Goal: Task Accomplishment & Management: Manage account settings

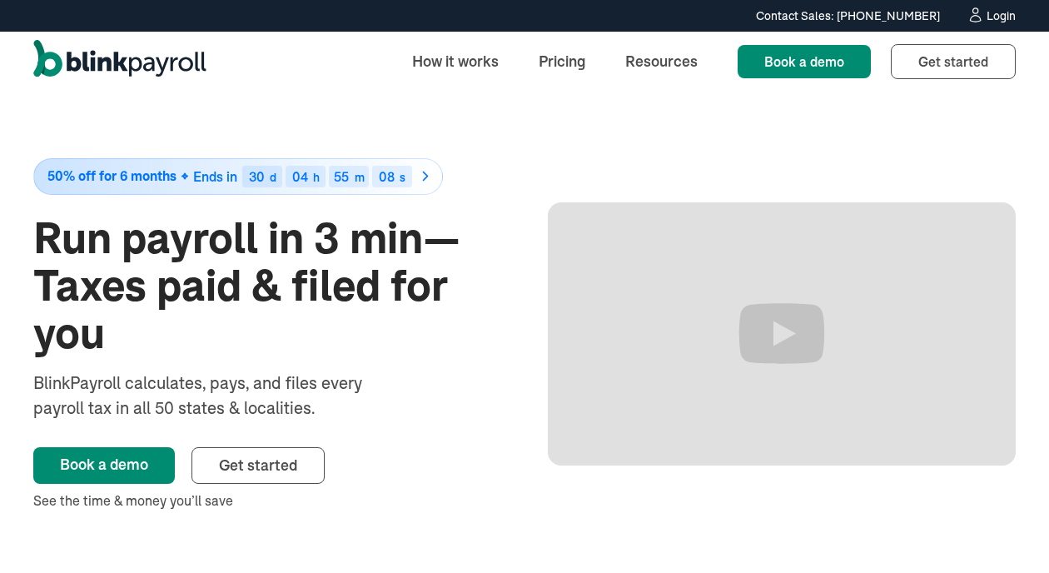
click at [990, 21] on div "Login" at bounding box center [1000, 16] width 29 height 12
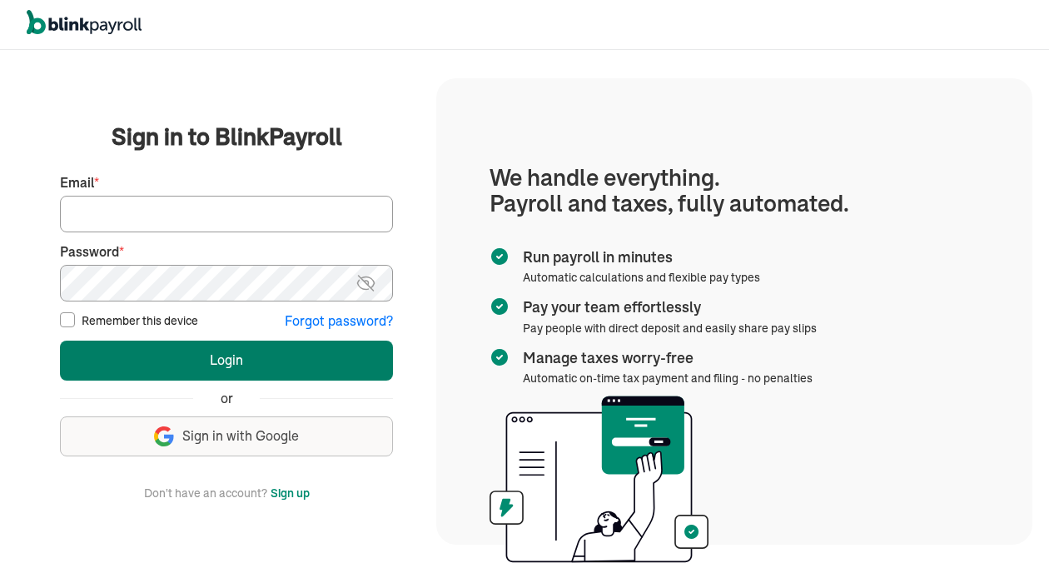
type input "leaksfitness@gmail.com"
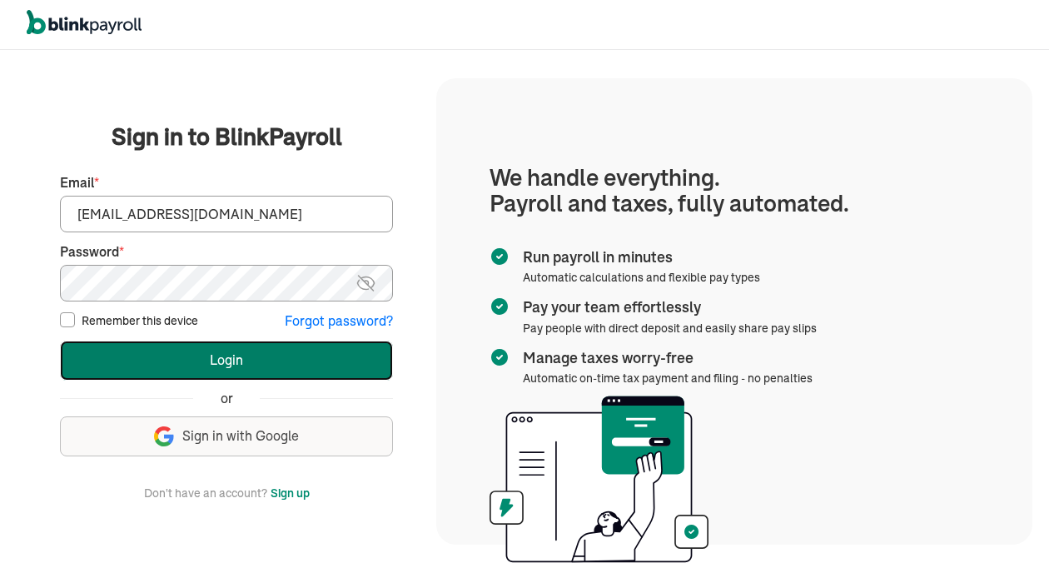
click at [245, 370] on button "Login" at bounding box center [226, 360] width 333 height 40
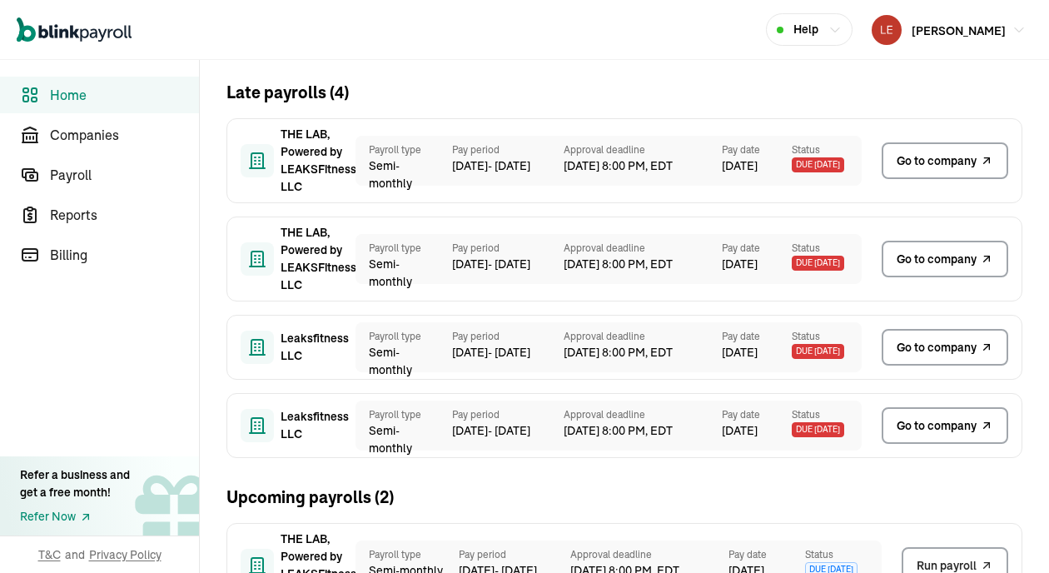
scroll to position [249, 0]
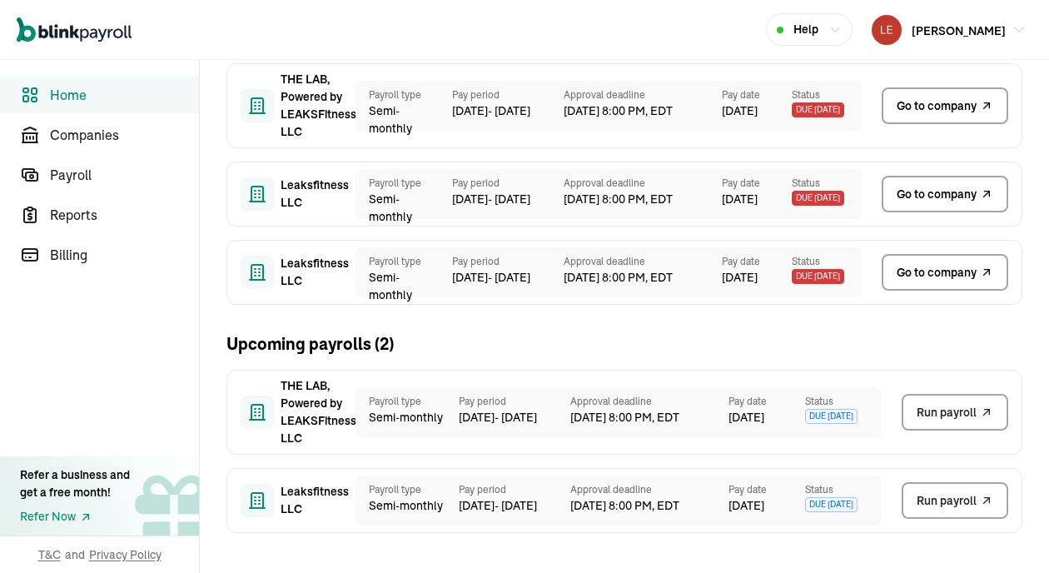
click at [82, 101] on span "Home" at bounding box center [124, 95] width 149 height 20
click at [97, 136] on span "Companies" at bounding box center [124, 135] width 149 height 20
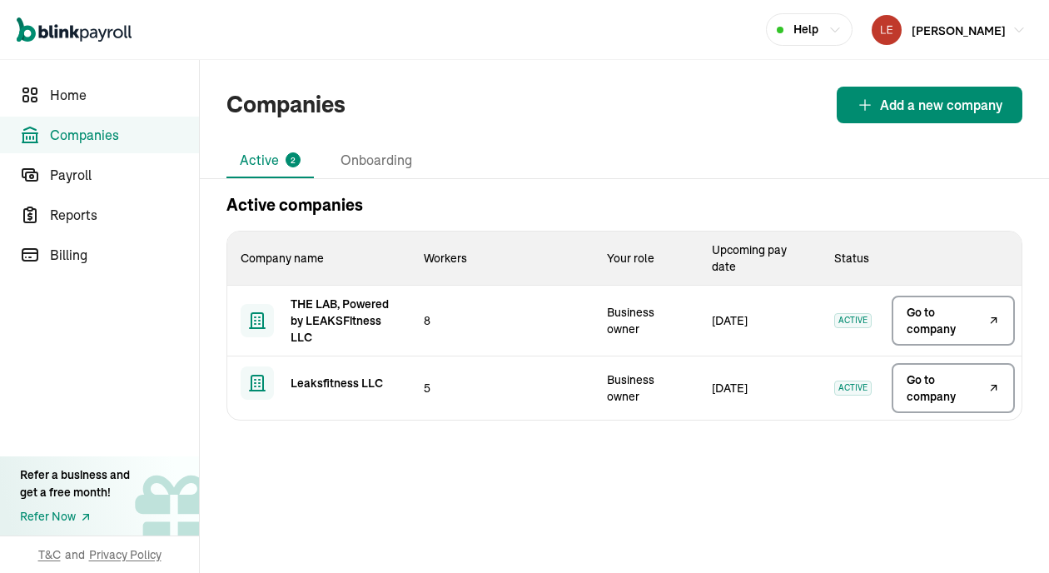
click at [942, 325] on span "Go to company" at bounding box center [944, 320] width 77 height 33
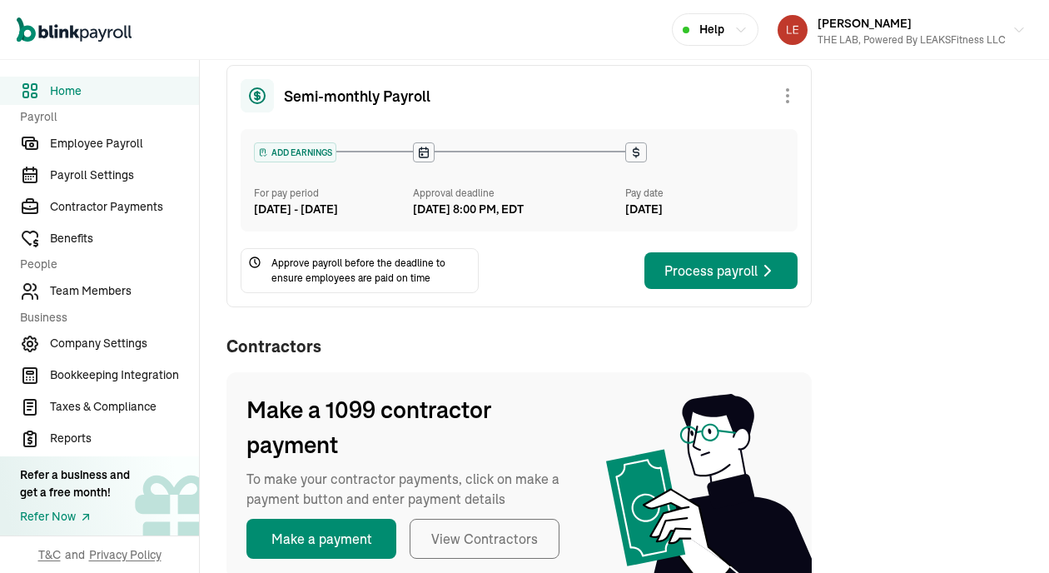
scroll to position [255, 0]
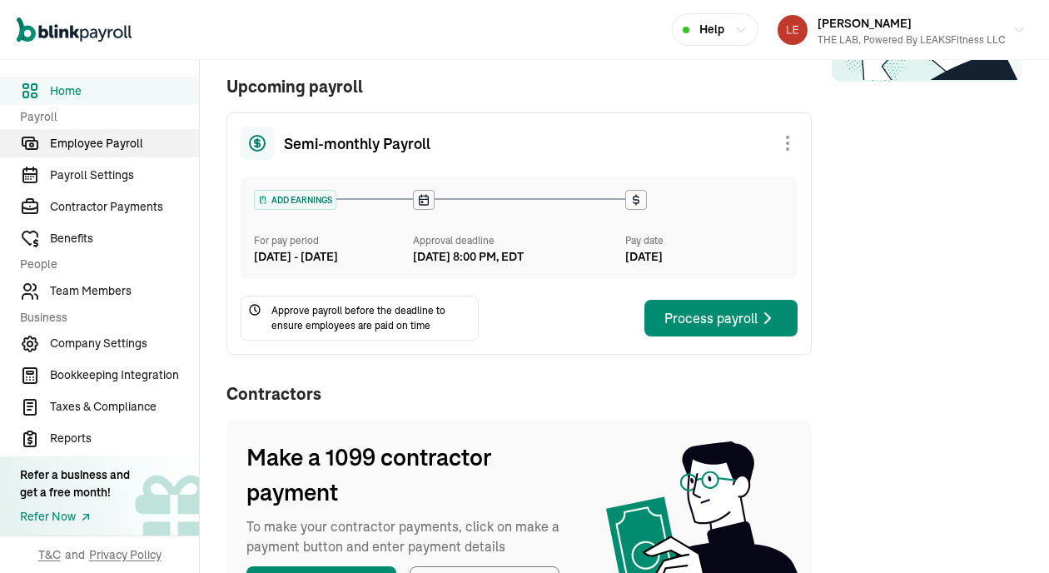
click at [130, 141] on span "Employee Payroll" at bounding box center [124, 143] width 149 height 17
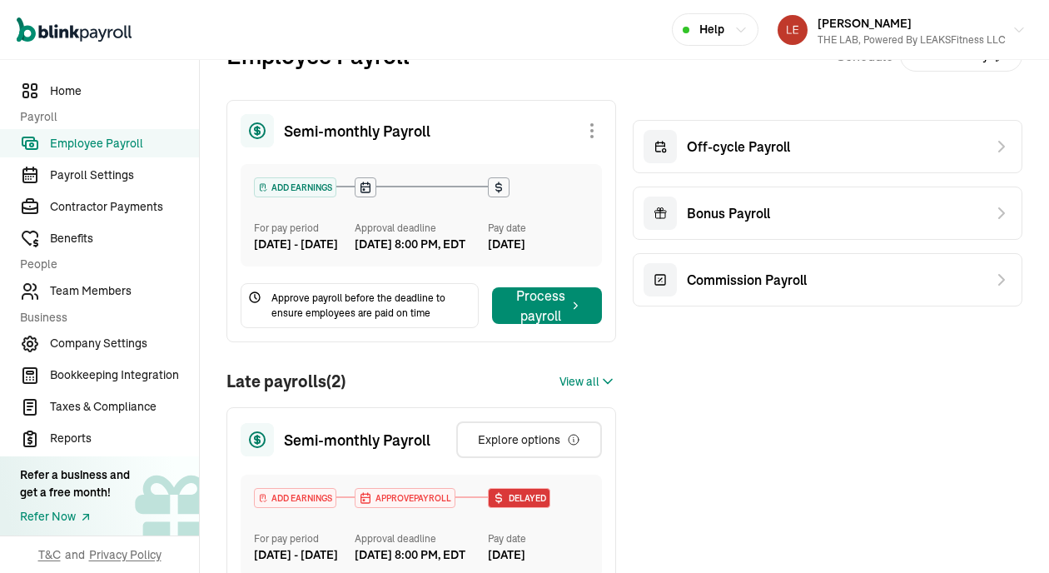
scroll to position [39, 0]
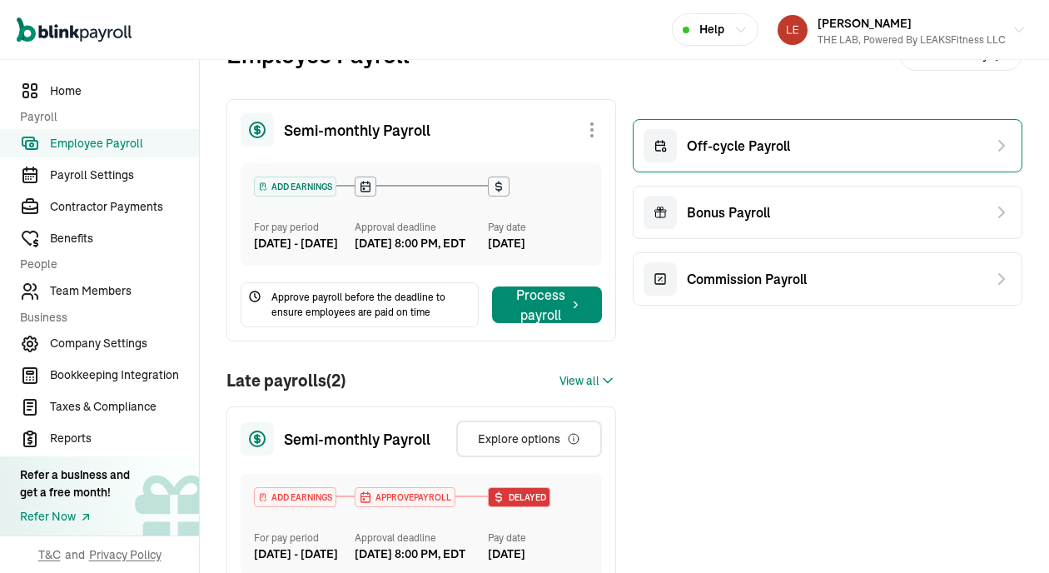
click at [746, 159] on div "Off-cycle Payroll" at bounding box center [716, 145] width 147 height 33
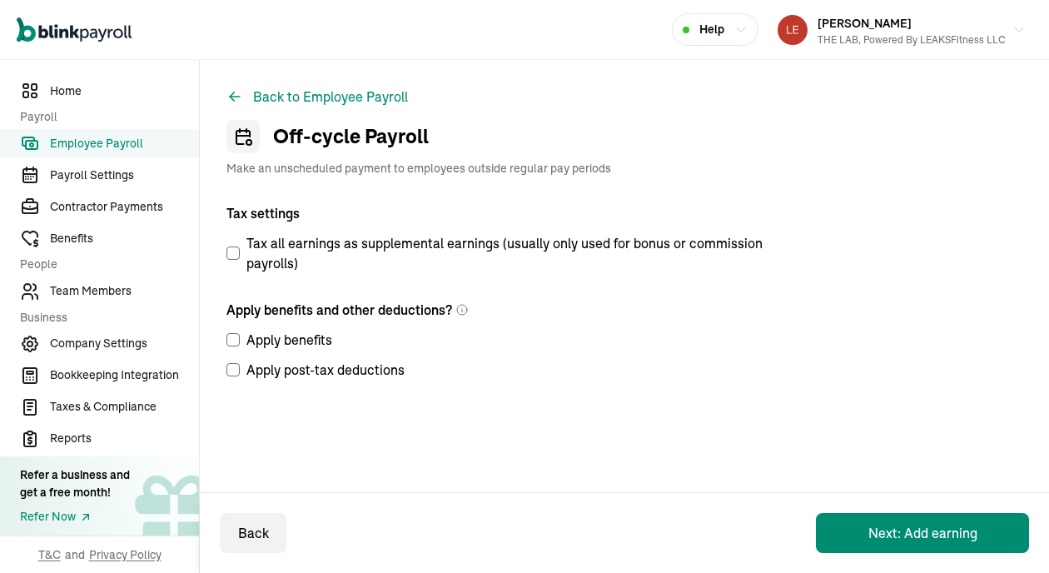
click at [230, 336] on input "Apply benefits" at bounding box center [232, 339] width 13 height 13
click at [239, 341] on input "Apply benefits" at bounding box center [232, 339] width 13 height 13
checkbox input "true"
click at [233, 378] on label "Apply post-tax deductions" at bounding box center [500, 370] width 549 height 20
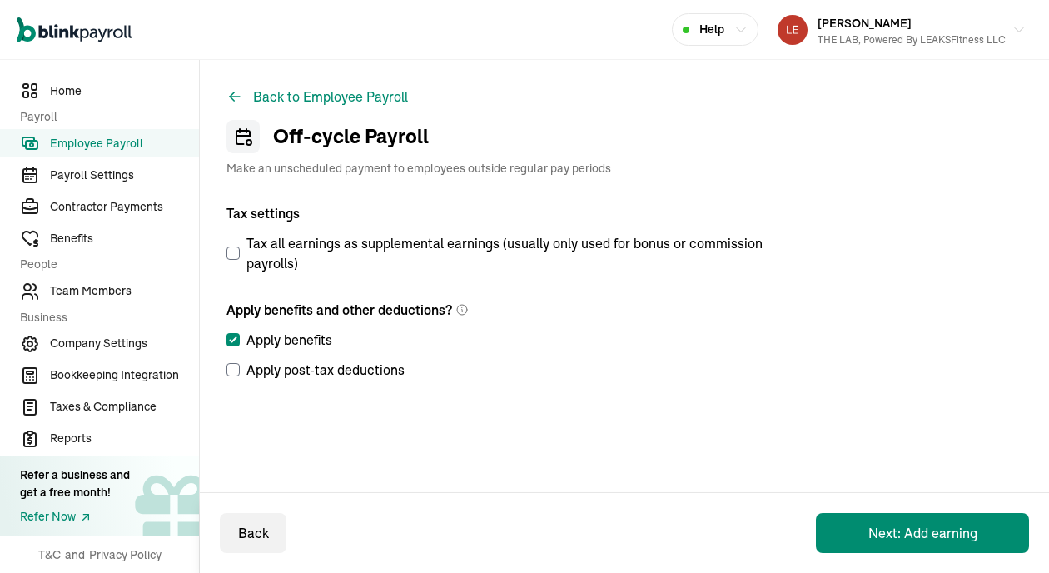
click at [233, 376] on input "Apply post-tax deductions" at bounding box center [232, 369] width 13 height 13
checkbox input "true"
click at [901, 527] on button "Next: Add earning" at bounding box center [922, 533] width 213 height 40
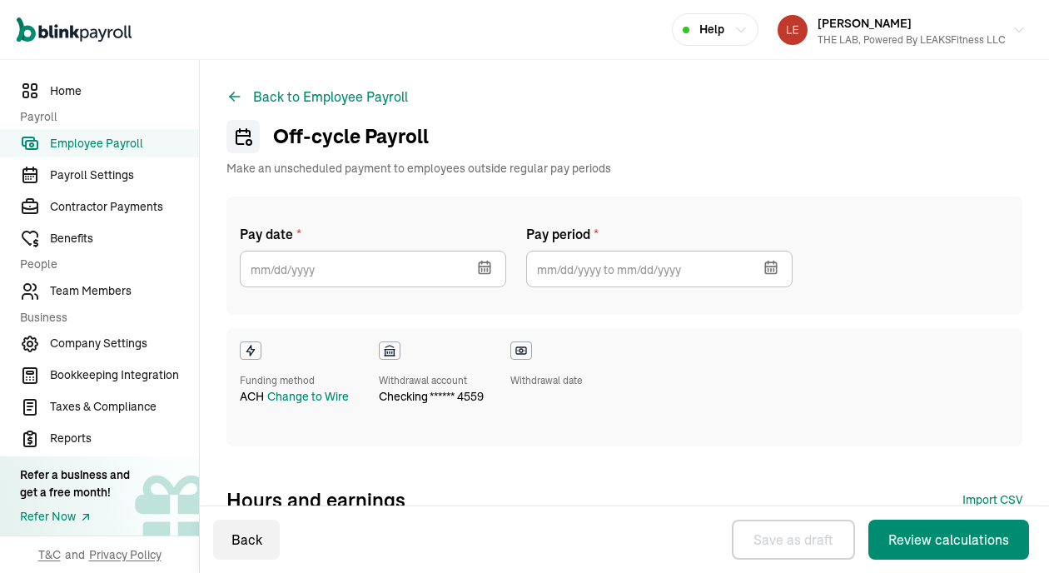
checkbox input "true"
select select "direct_deposit"
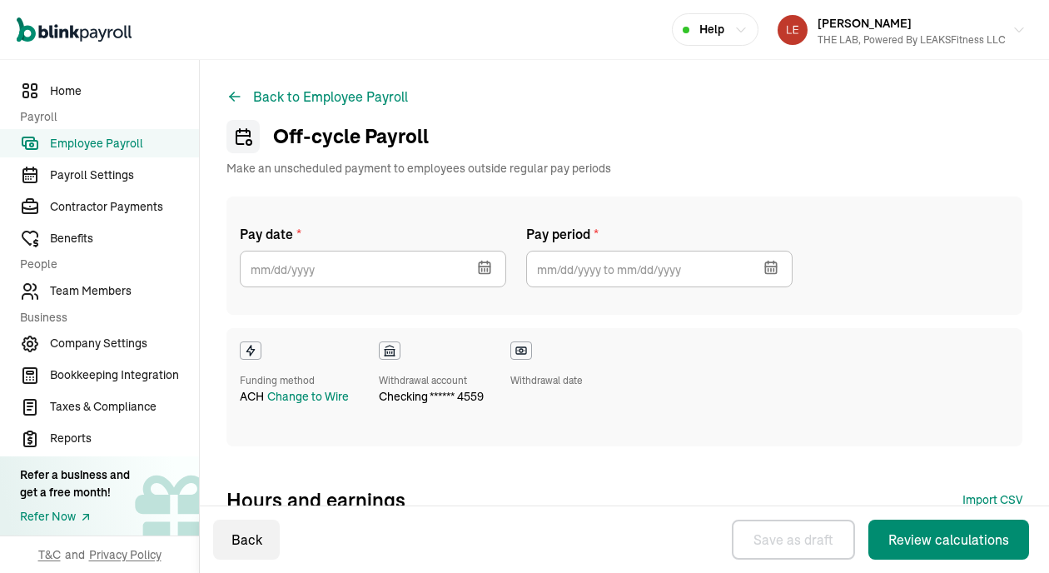
select select "direct_deposit"
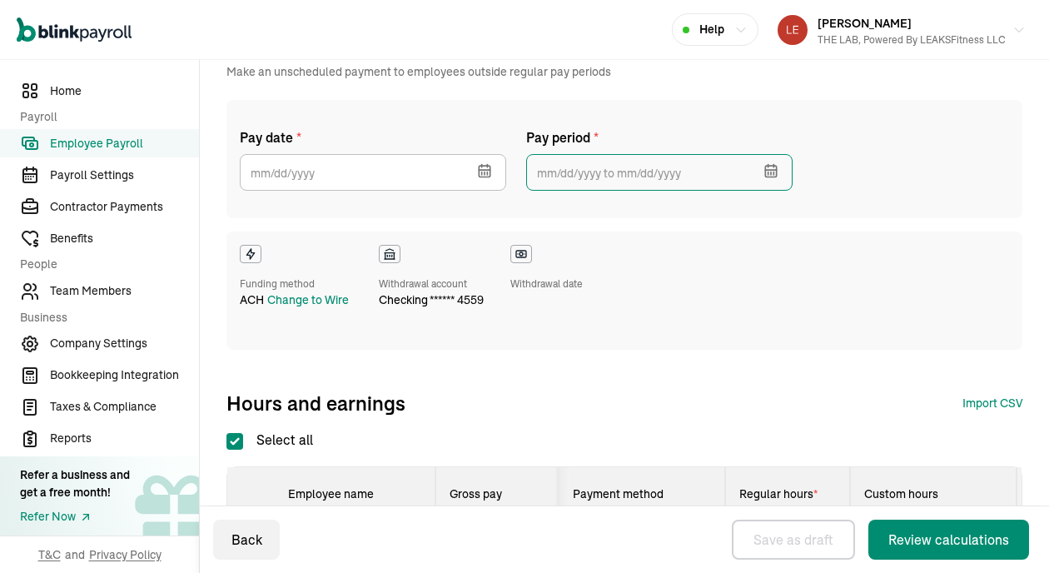
click at [642, 186] on input "text" at bounding box center [659, 172] width 266 height 37
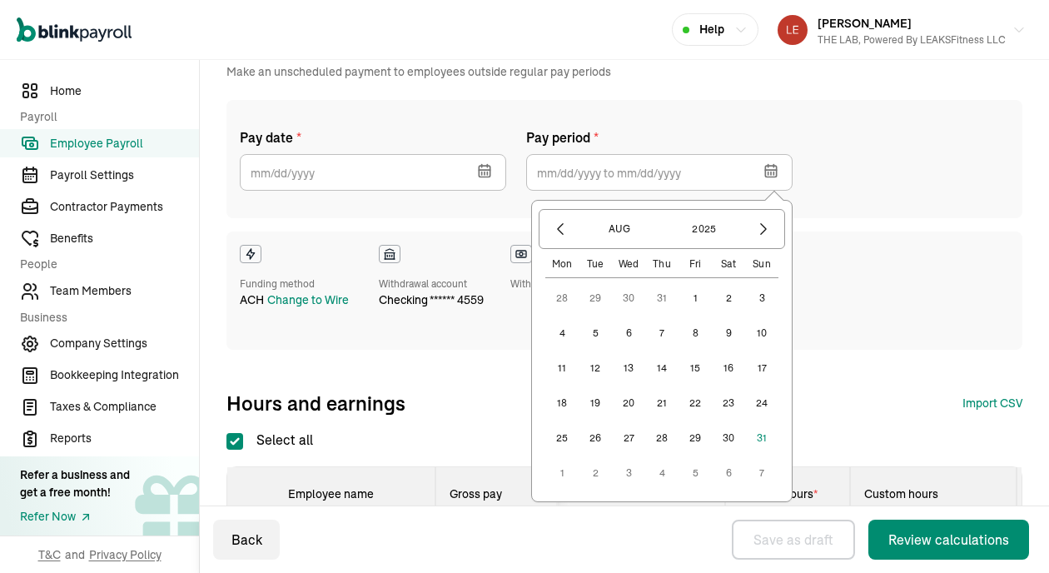
click at [757, 332] on button "10" at bounding box center [761, 332] width 33 height 33
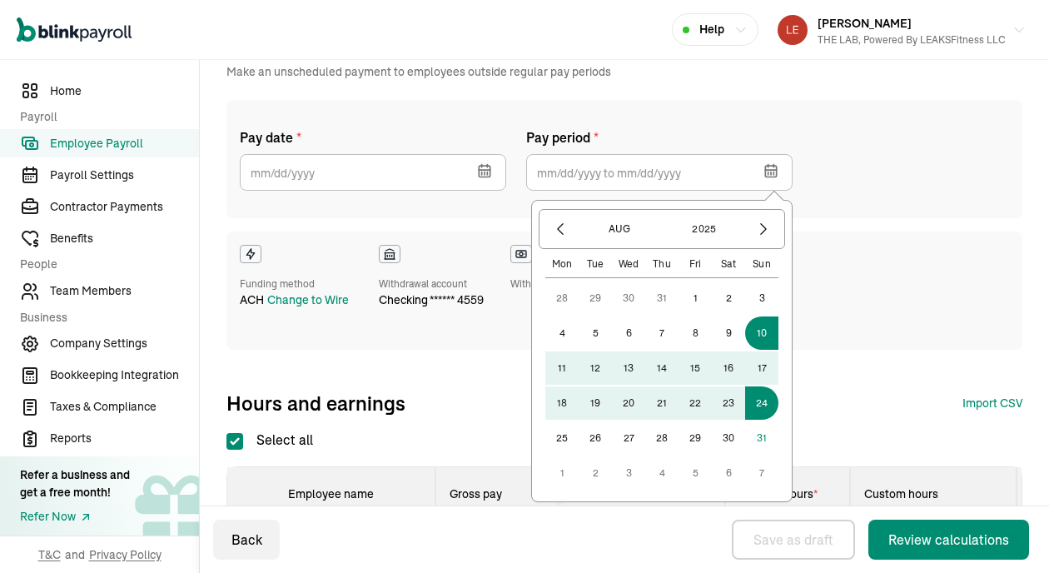
click at [757, 400] on button "24" at bounding box center [761, 402] width 33 height 33
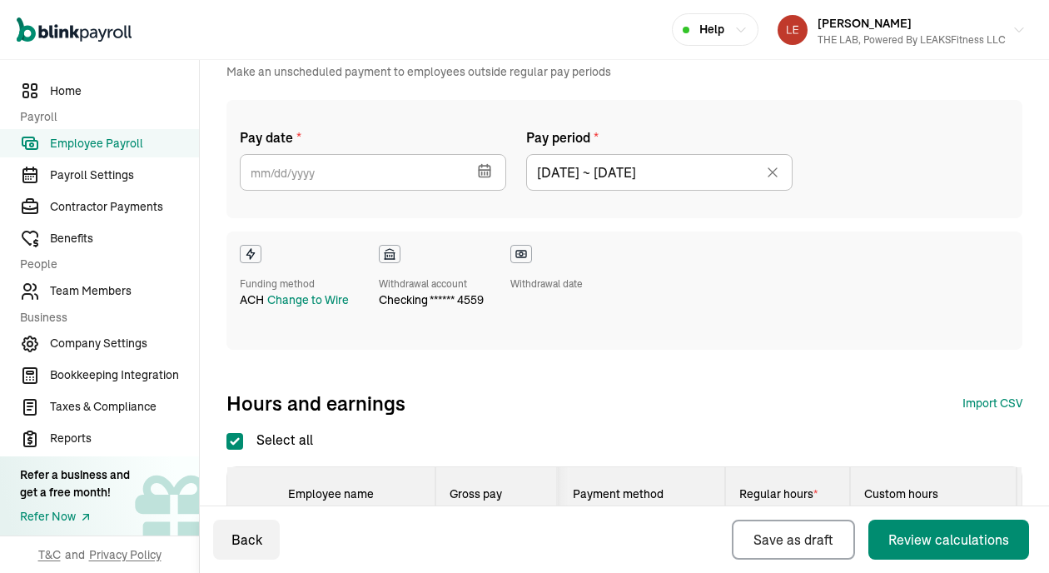
type input "[DATE] ~ [DATE]"
click at [464, 178] on button "button" at bounding box center [482, 168] width 47 height 43
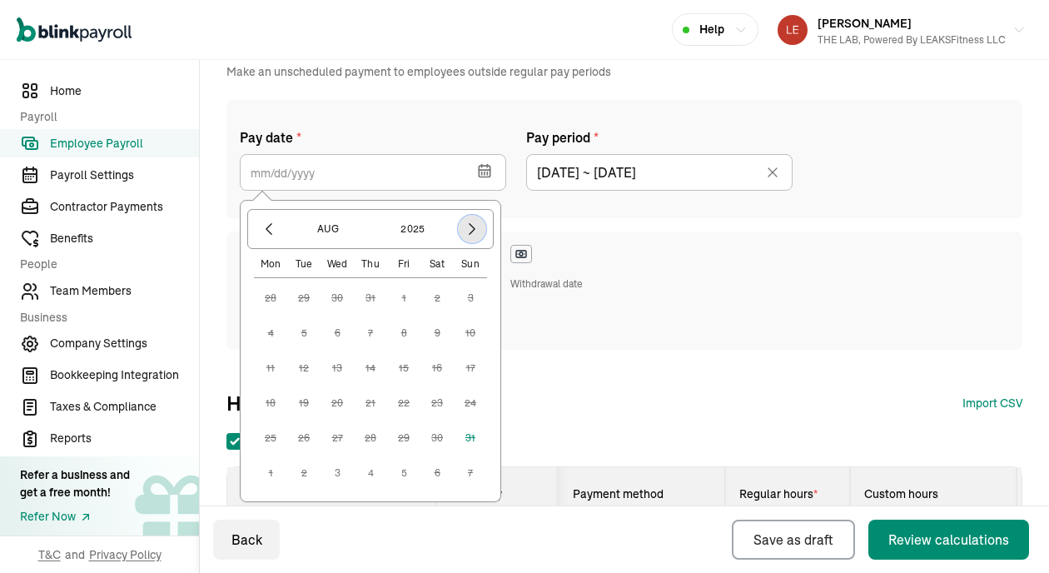
click at [473, 227] on icon "button" at bounding box center [471, 229] width 5 height 11
click at [336, 333] on button "3" at bounding box center [336, 332] width 33 height 33
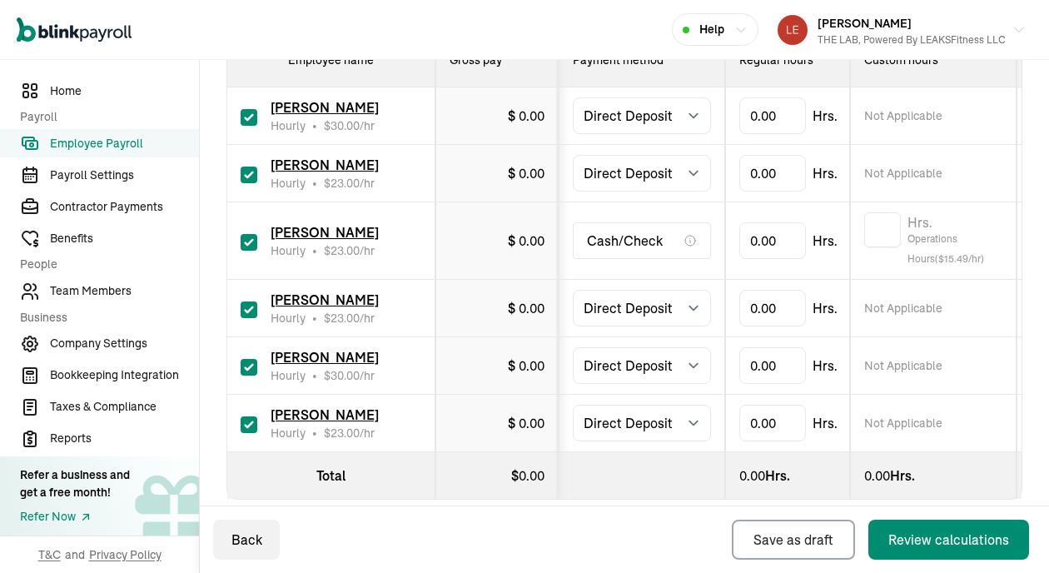
scroll to position [550, 0]
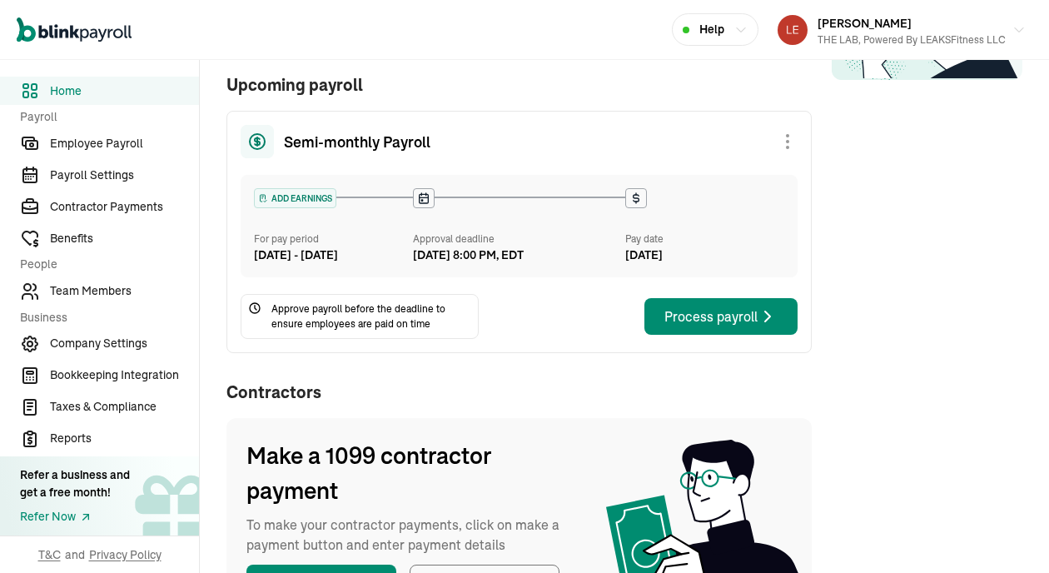
scroll to position [255, 0]
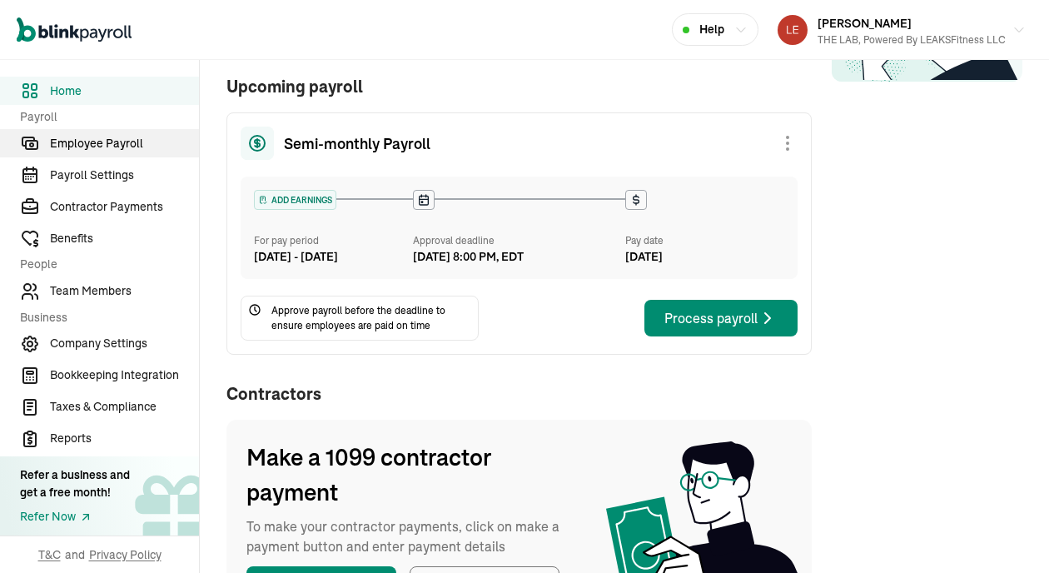
click at [130, 141] on span "Employee Payroll" at bounding box center [124, 143] width 149 height 17
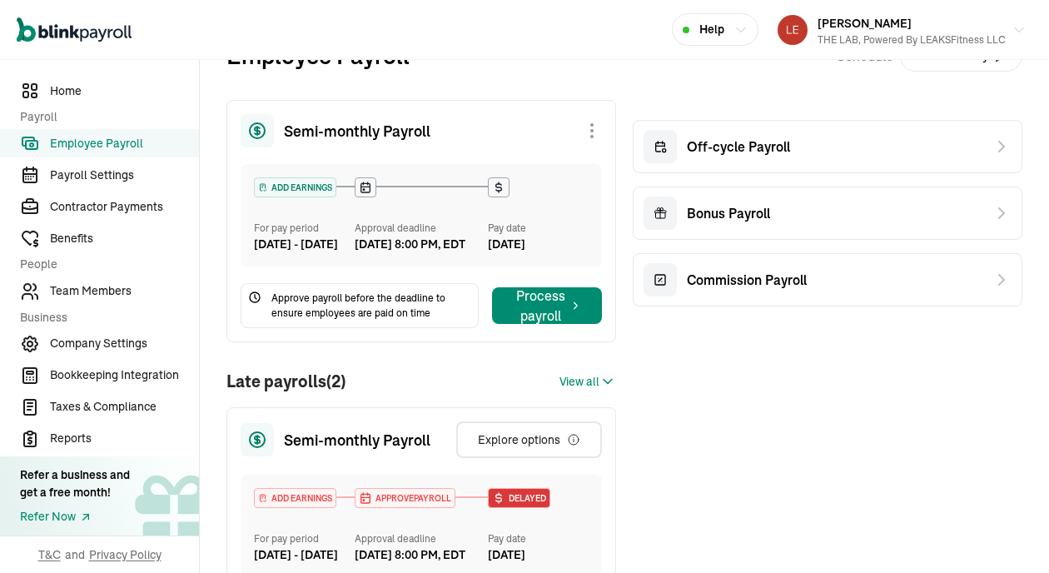
scroll to position [39, 0]
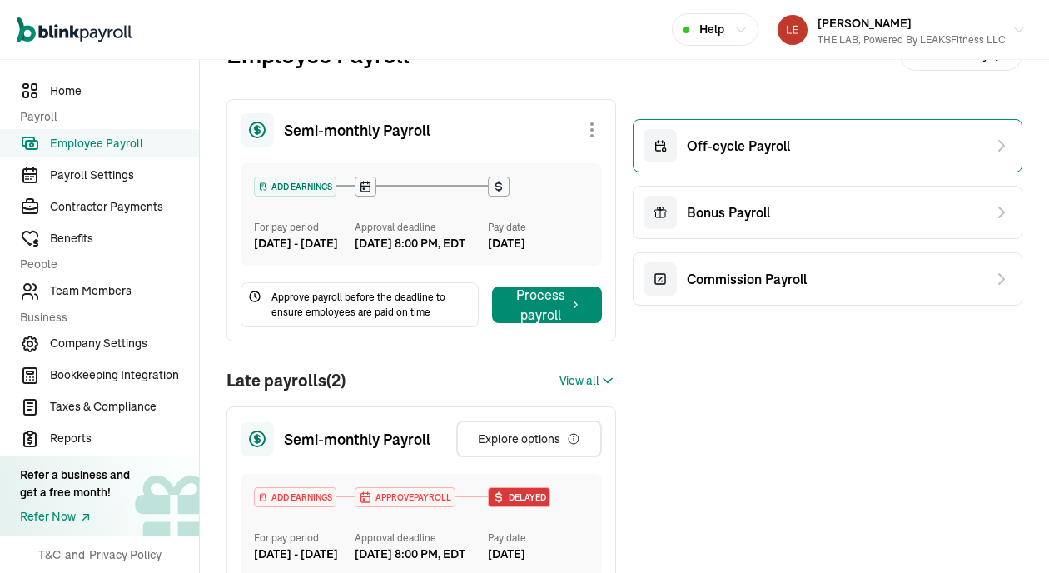
click at [746, 159] on div "Off-cycle Payroll" at bounding box center [716, 145] width 147 height 33
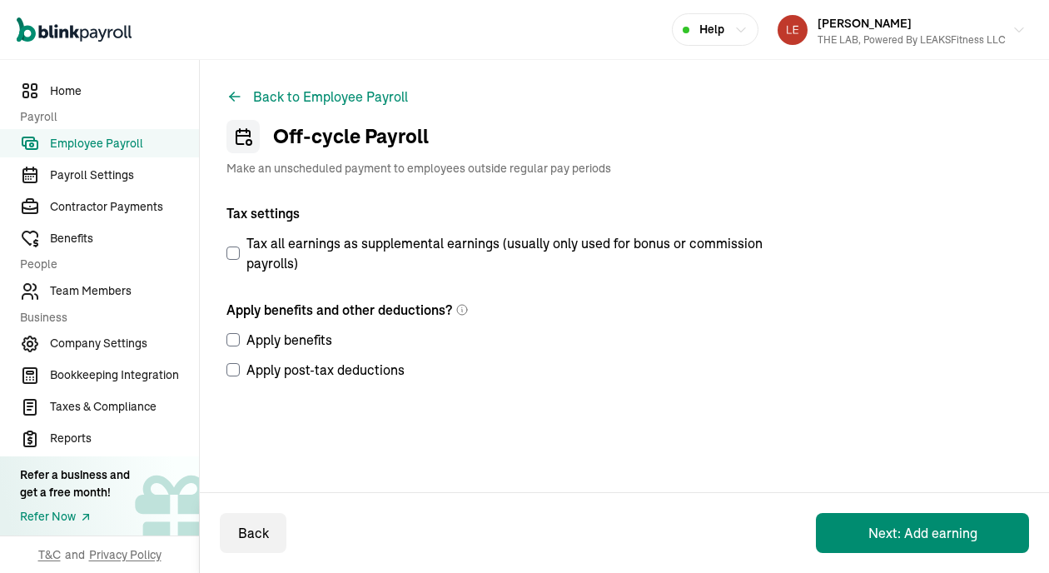
click at [230, 336] on input "Apply benefits" at bounding box center [232, 339] width 13 height 13
click at [239, 341] on input "Apply benefits" at bounding box center [232, 339] width 13 height 13
checkbox input "true"
click at [233, 378] on label "Apply post-tax deductions" at bounding box center [500, 370] width 549 height 20
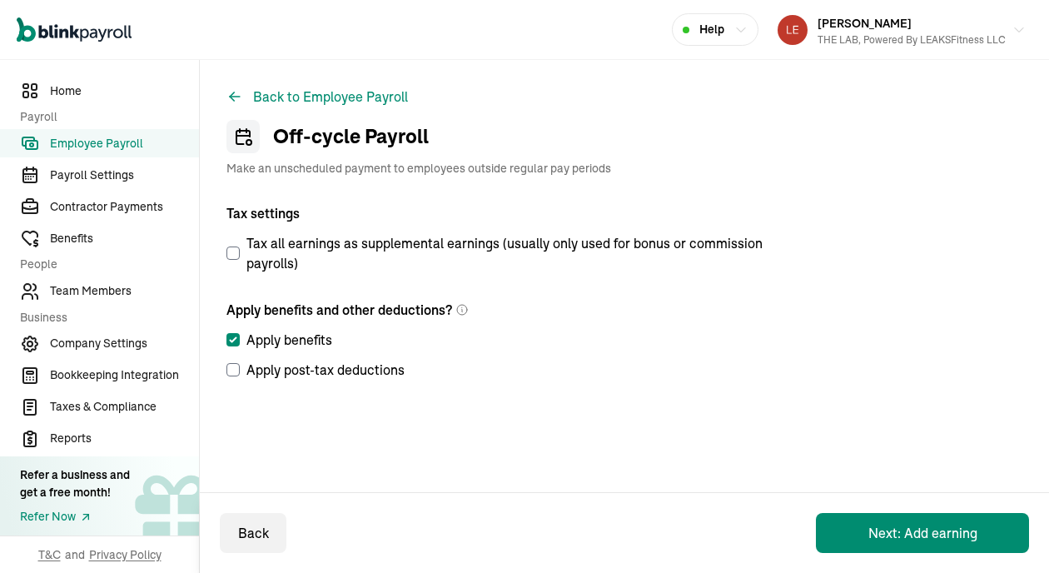
click at [233, 376] on input "Apply post-tax deductions" at bounding box center [232, 369] width 13 height 13
checkbox input "true"
click at [901, 527] on button "Next: Add earning" at bounding box center [922, 533] width 213 height 40
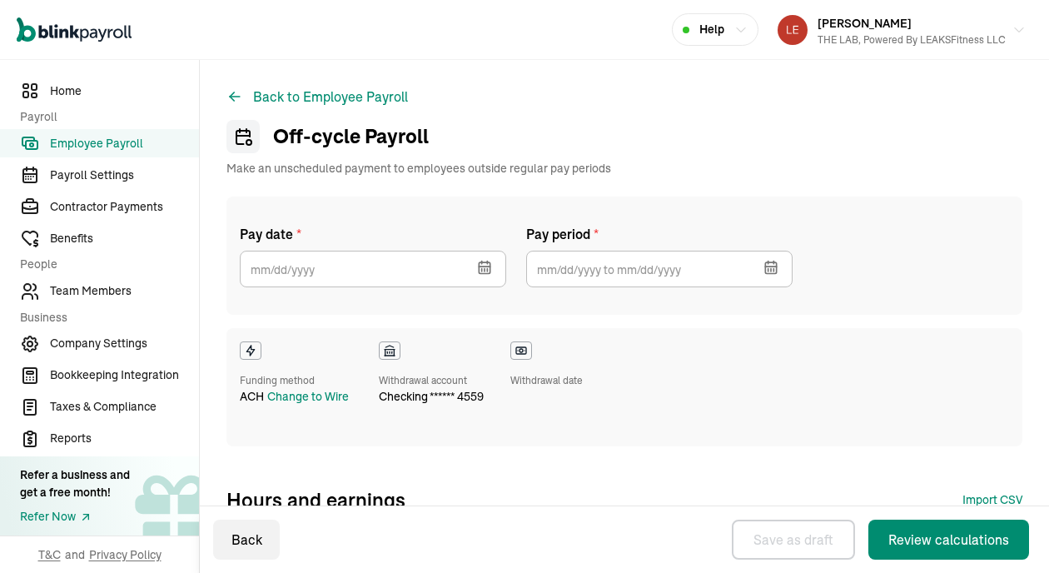
checkbox input "true"
select select "direct_deposit"
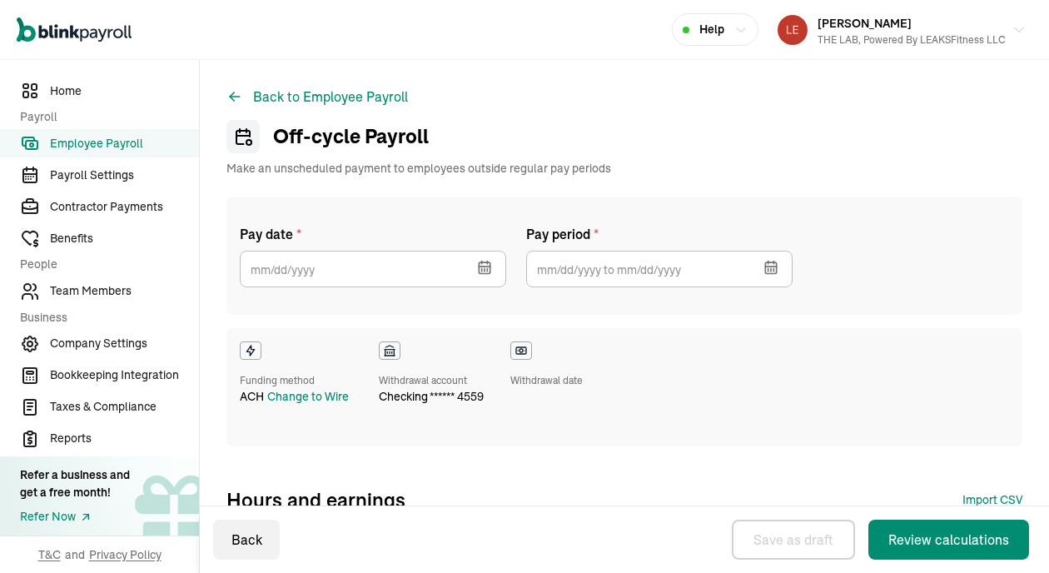
select select "direct_deposit"
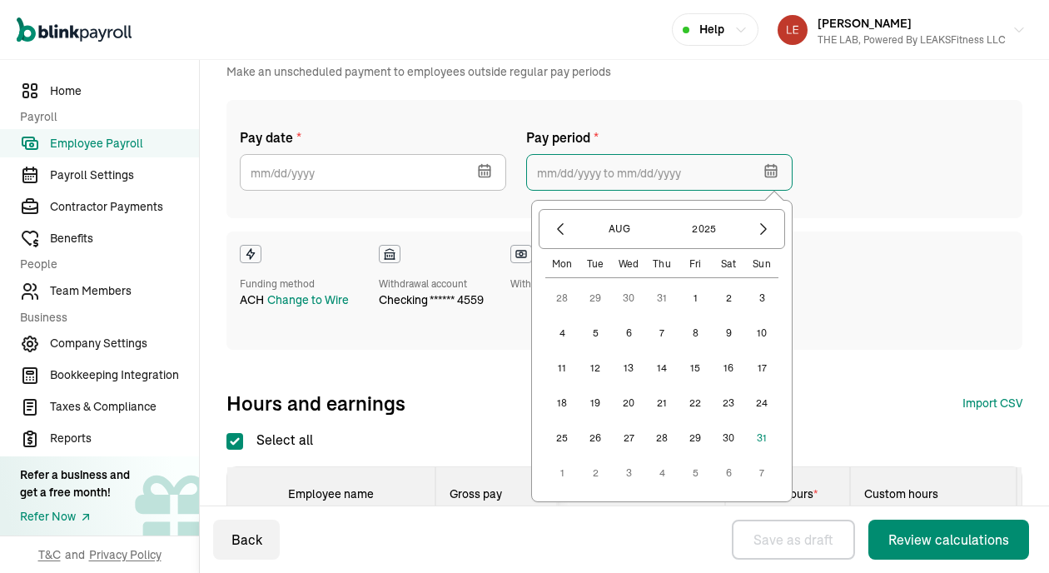
click at [642, 186] on input "text" at bounding box center [659, 172] width 266 height 37
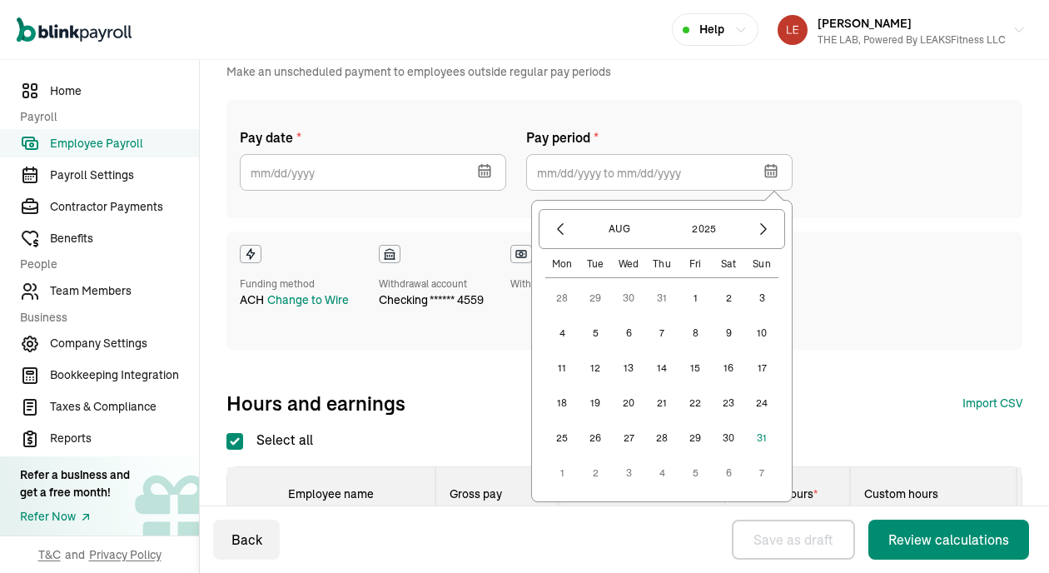
click at [757, 332] on button "10" at bounding box center [761, 332] width 33 height 33
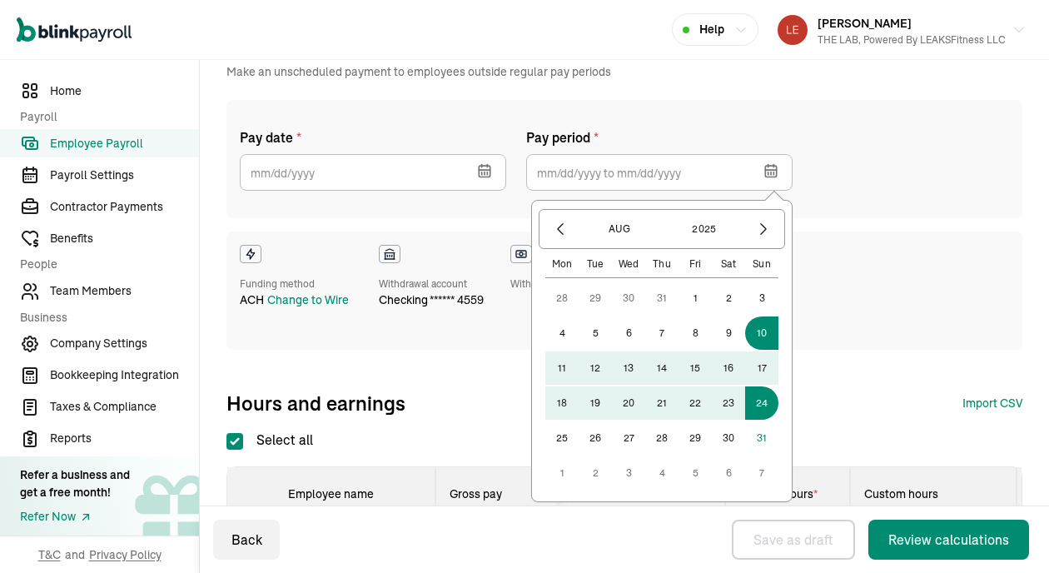
click at [757, 400] on button "24" at bounding box center [761, 402] width 33 height 33
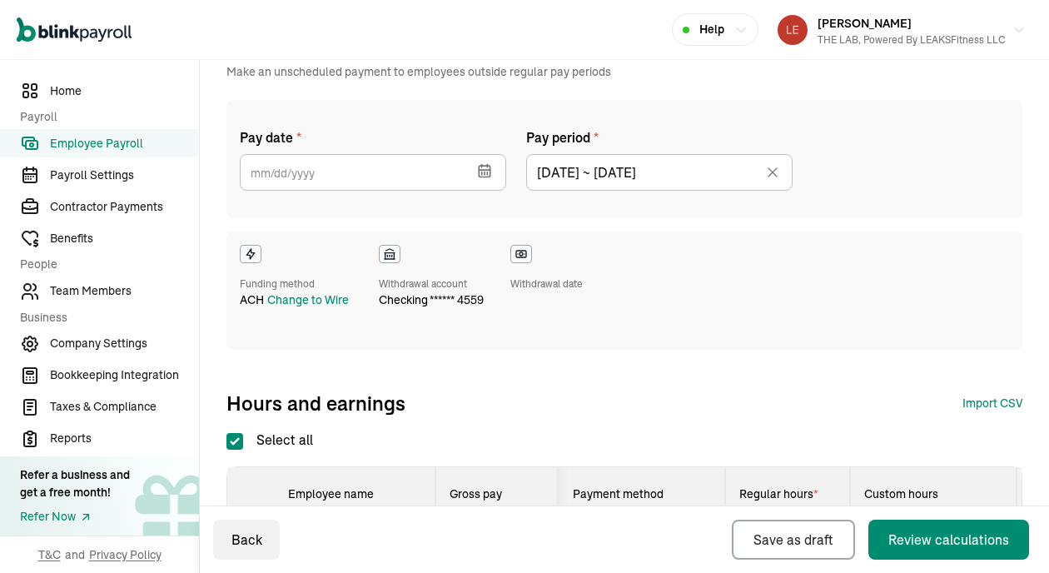
type input "[DATE] ~ [DATE]"
click at [464, 178] on button "button" at bounding box center [482, 168] width 47 height 43
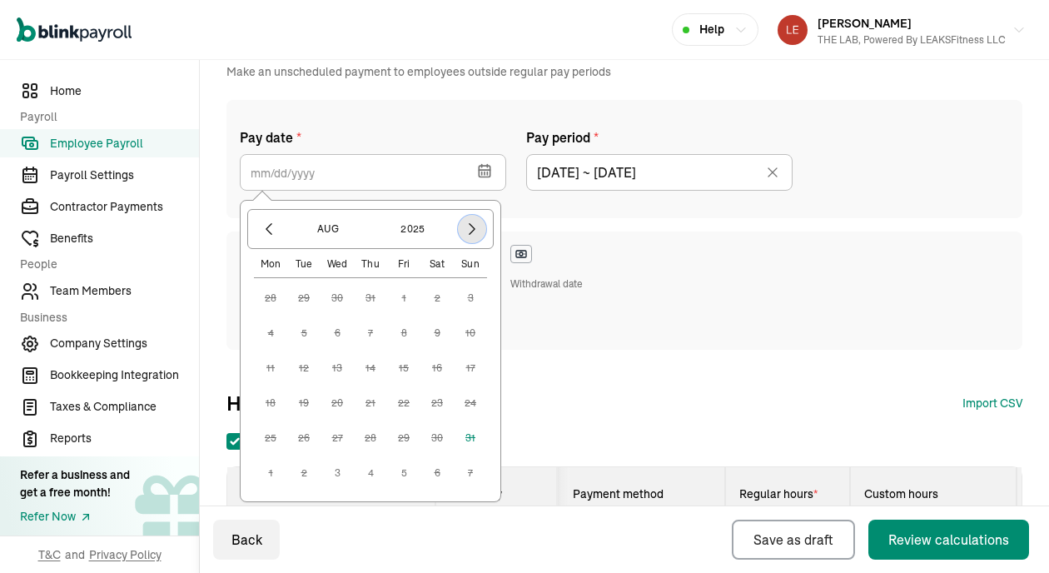
click at [473, 227] on icon "button" at bounding box center [471, 229] width 5 height 11
click at [336, 333] on button "3" at bounding box center [336, 332] width 33 height 33
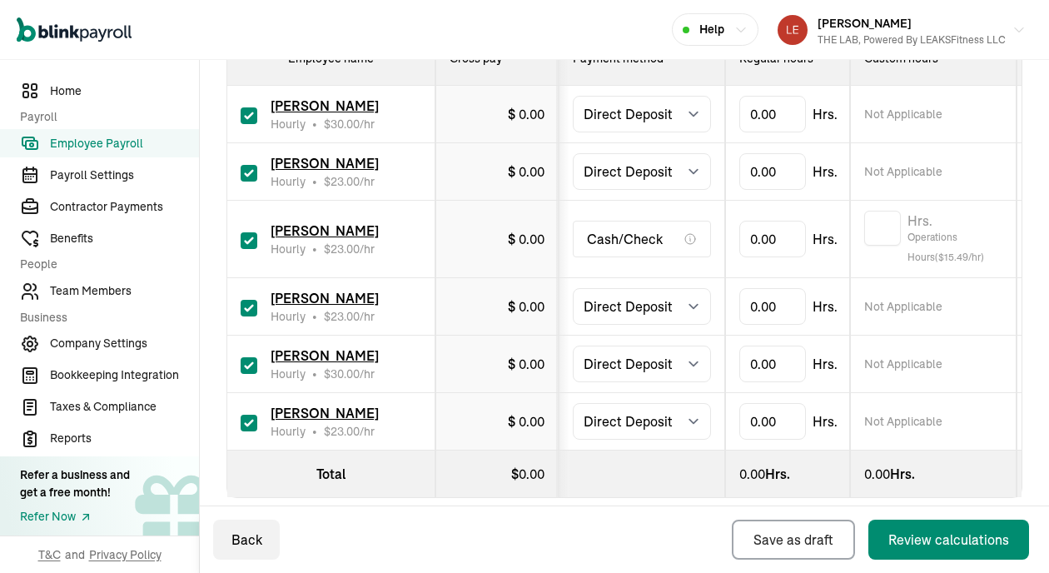
scroll to position [550, 0]
